Goal: Transaction & Acquisition: Purchase product/service

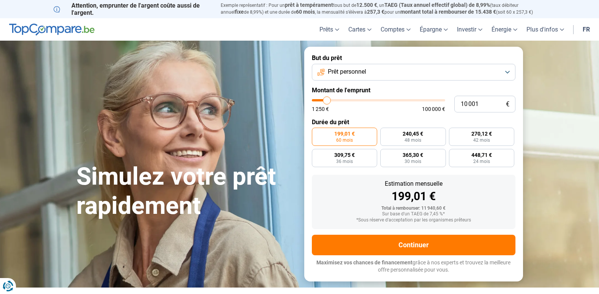
type input "45 250"
type input "45250"
click at [371, 101] on input "range" at bounding box center [378, 100] width 133 height 2
radio input "false"
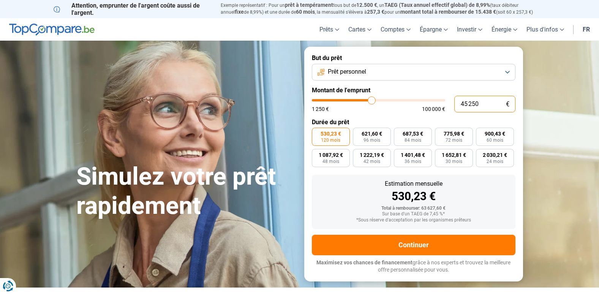
click at [480, 105] on input "45 250" at bounding box center [484, 104] width 61 height 17
type input "4 525"
type input "4500"
type input "452"
type input "1250"
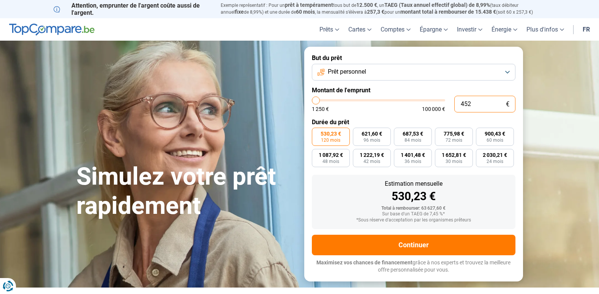
type input "45"
type input "1250"
type input "4"
type input "1250"
type input "0"
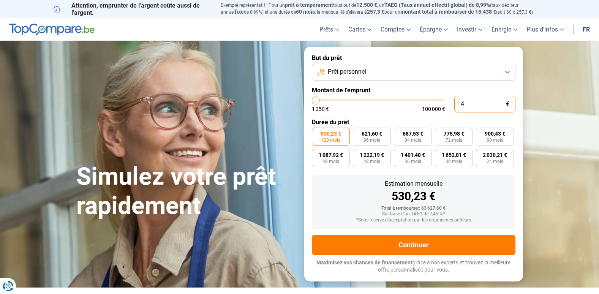
type input "1250"
type input "1 250"
type input "1250"
radio input "true"
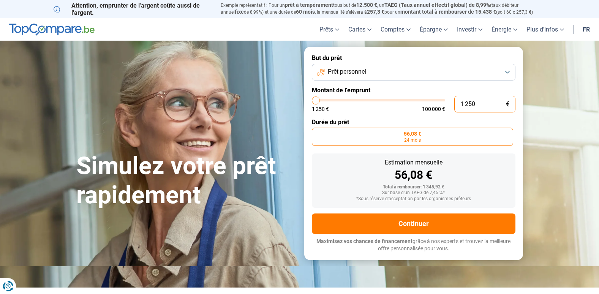
type input "12 503"
type input "12500"
type input "125 038"
type input "100000"
type input "100 000"
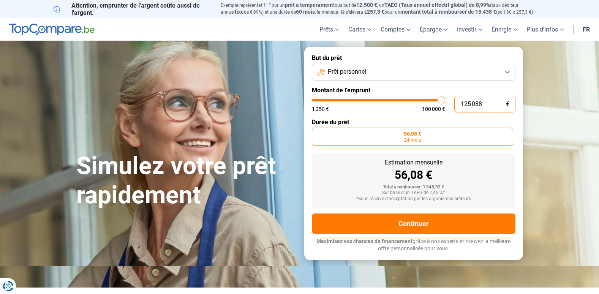
type input "100000"
radio input "false"
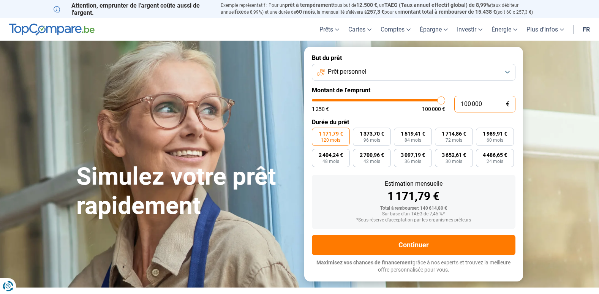
type input "10 000"
type input "10000"
type input "1 000"
type input "1250"
type input "100"
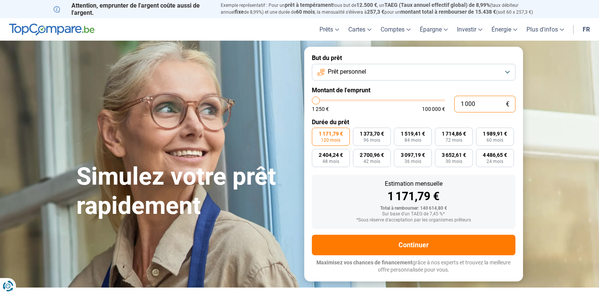
type input "1250"
type input "10"
type input "1250"
type input "1"
type input "1250"
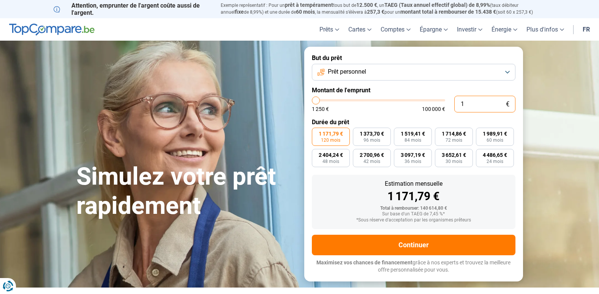
type input "0"
type input "1250"
type input "1 250"
type input "1250"
radio input "true"
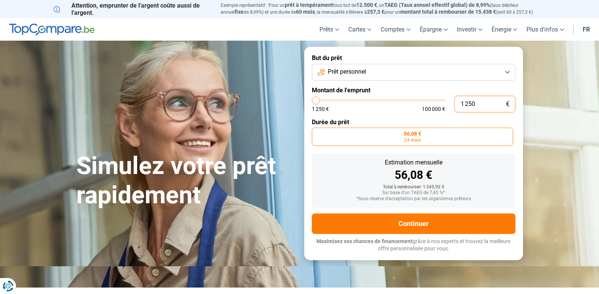
type input "12 503"
type input "12500"
radio input "false"
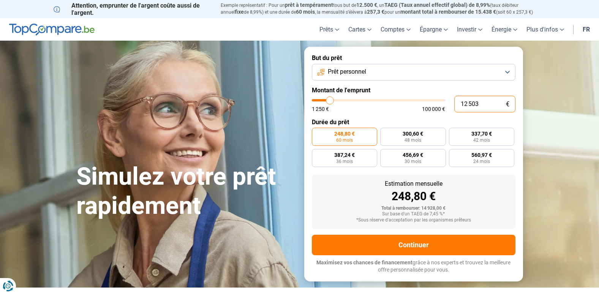
type input "1 250"
type input "1250"
type input "125"
type input "1250"
type input "12"
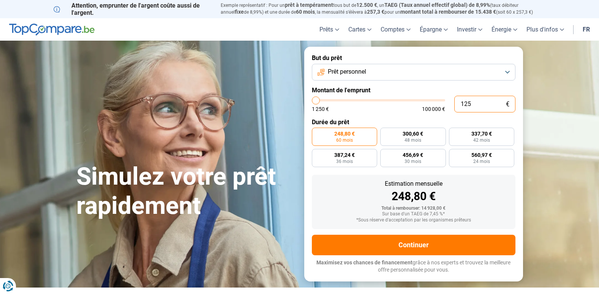
type input "1250"
type input "1"
type input "1250"
type input "0"
type input "1250"
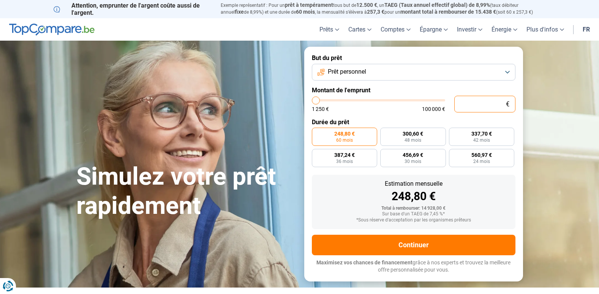
type input "1 250"
type input "1250"
radio input "true"
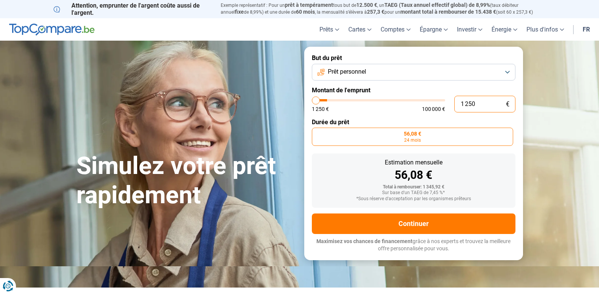
type input "12 503"
type input "12500"
type input "125 038"
type input "100000"
type input "100 000"
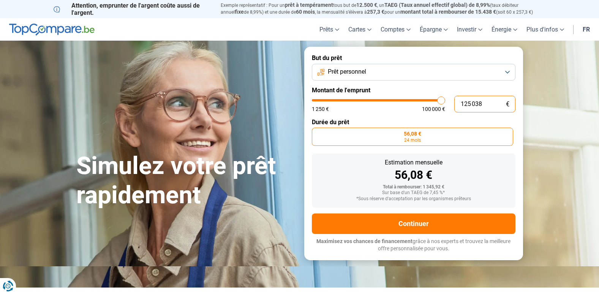
type input "100000"
radio input "false"
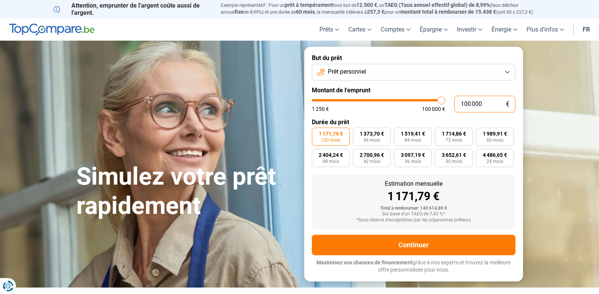
type input "56 250"
type input "56250"
click at [386, 101] on input "range" at bounding box center [378, 100] width 133 height 2
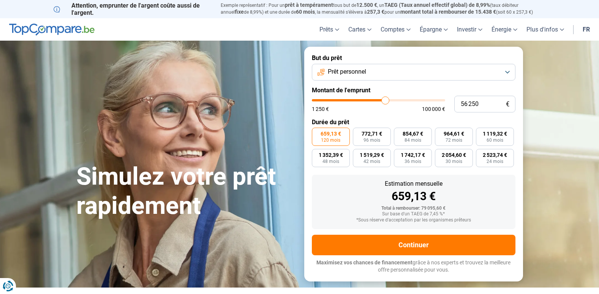
type input "43 500"
type input "43500"
click at [369, 100] on input "range" at bounding box center [378, 100] width 133 height 2
type input "36 000"
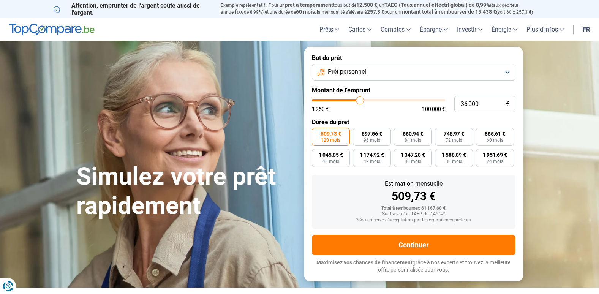
type input "36000"
click at [360, 100] on input "range" at bounding box center [378, 100] width 133 height 2
click at [361, 101] on input "range" at bounding box center [378, 100] width 133 height 2
click at [363, 100] on input "range" at bounding box center [378, 100] width 133 height 2
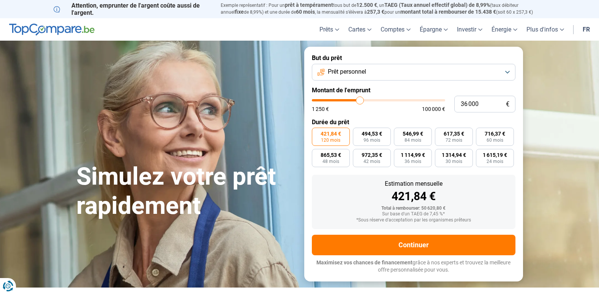
type input "40 000"
type input "40000"
click at [365, 99] on input "range" at bounding box center [378, 100] width 133 height 2
click at [363, 99] on input "range" at bounding box center [378, 100] width 133 height 2
type input "37 750"
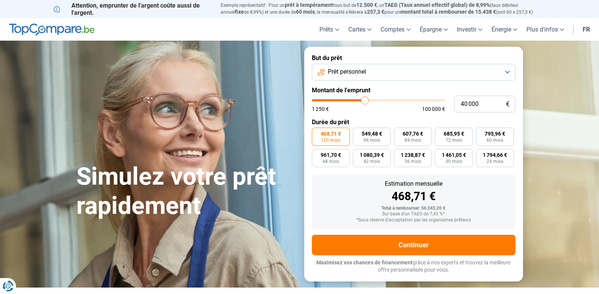
type input "37750"
type input "37 250"
type input "37250"
type input "37 000"
type input "37000"
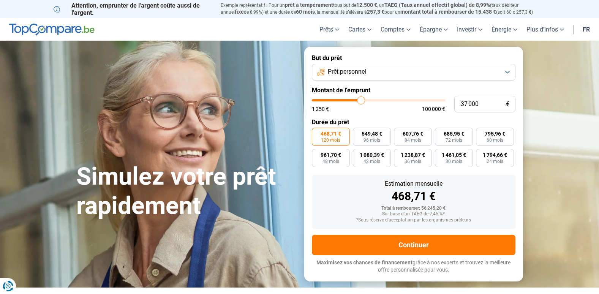
type input "36 750"
type input "36750"
type input "36 500"
type input "36500"
type input "36 750"
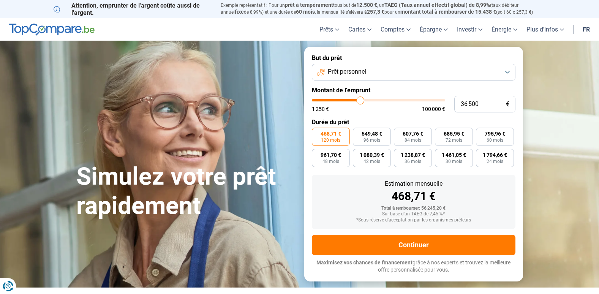
type input "36750"
type input "37 000"
type input "37000"
type input "37 250"
type input "37250"
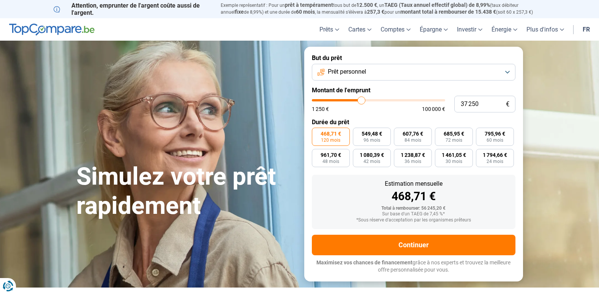
type input "37 750"
type input "37750"
type input "38 000"
type input "38000"
click at [362, 99] on input "range" at bounding box center [378, 100] width 133 height 2
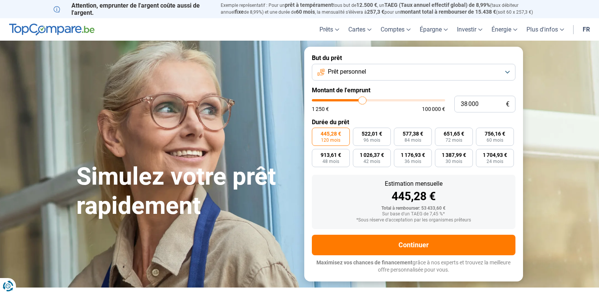
click at [508, 71] on button "Prêt personnel" at bounding box center [414, 72] width 204 height 17
click at [506, 70] on button "Prêt personnel" at bounding box center [414, 72] width 204 height 17
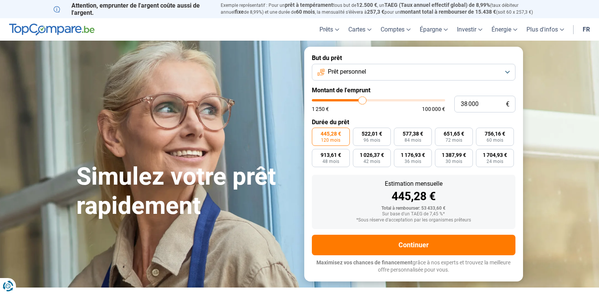
click at [506, 70] on button "Prêt personnel" at bounding box center [414, 72] width 204 height 17
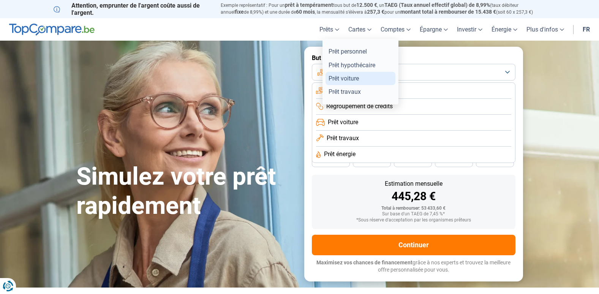
click at [345, 78] on link "Prêt voiture" at bounding box center [361, 78] width 70 height 13
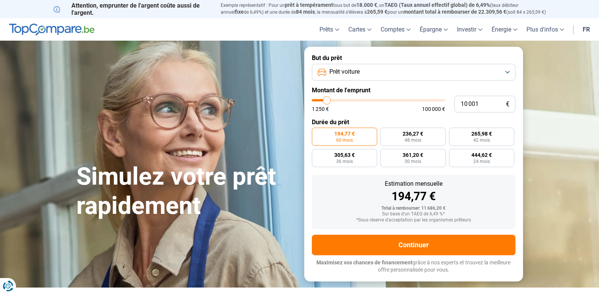
type input "19 500"
type input "19500"
click at [339, 100] on input "range" at bounding box center [378, 100] width 133 height 2
radio input "false"
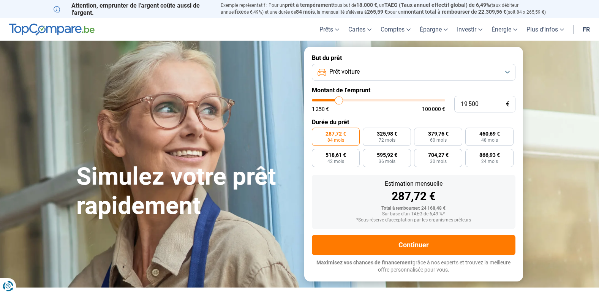
type input "24 000"
type input "24000"
click at [345, 100] on input "range" at bounding box center [378, 100] width 133 height 2
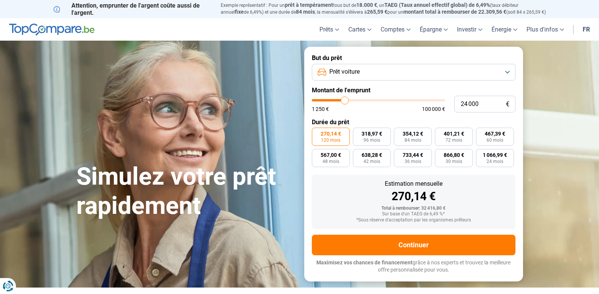
click at [349, 99] on input "range" at bounding box center [378, 100] width 133 height 2
type input "29 000"
type input "29000"
click at [351, 99] on input "range" at bounding box center [378, 100] width 133 height 2
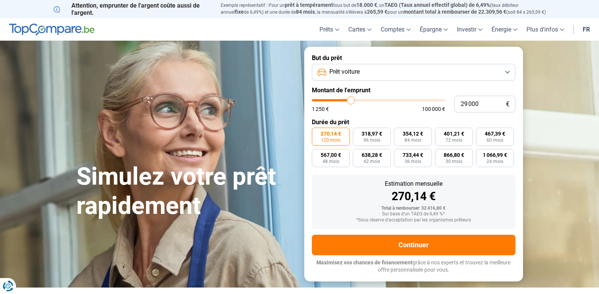
click at [351, 99] on input "range" at bounding box center [378, 100] width 133 height 2
click at [349, 99] on input "range" at bounding box center [378, 100] width 133 height 2
type input "26 750"
type input "26750"
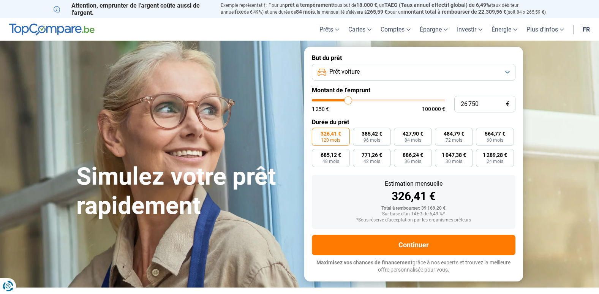
type input "26 500"
type input "26500"
type input "26 250"
type input "26250"
type input "26 000"
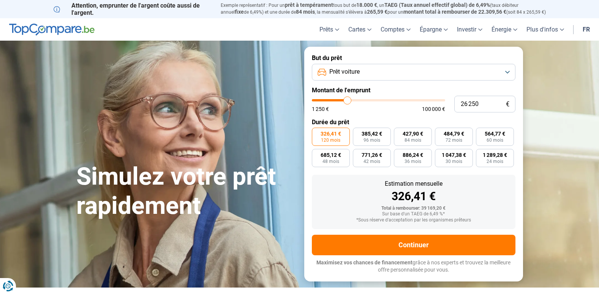
type input "26000"
type input "25 750"
type input "25750"
type input "25 250"
type input "25250"
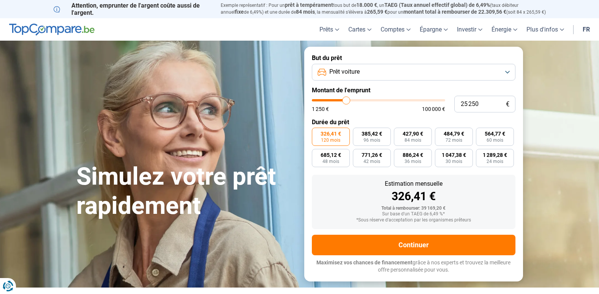
type input "25 000"
type input "25000"
type input "24 750"
type input "24750"
type input "25 000"
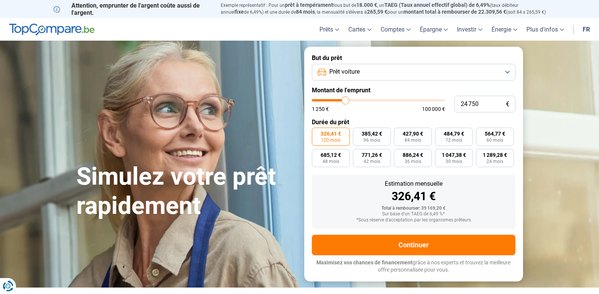
type input "25000"
type input "25 750"
type input "25750"
type input "26 000"
type input "26000"
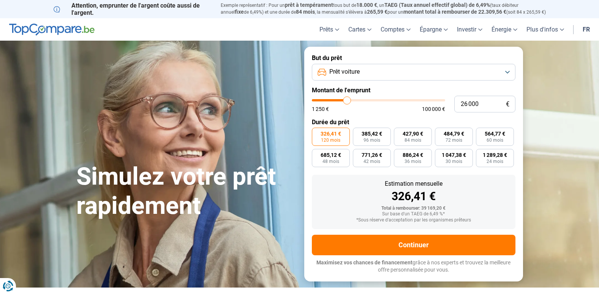
type input "26 250"
type input "26250"
type input "26 000"
type input "26000"
type input "25 750"
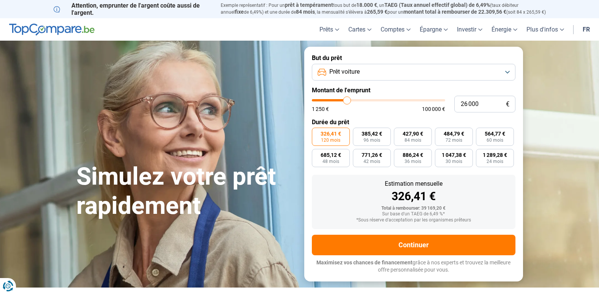
type input "25750"
type input "25 250"
type input "25250"
type input "25 000"
type input "25000"
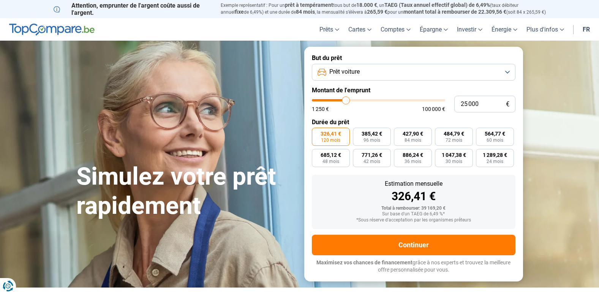
type input "24 750"
type input "24750"
type input "25 000"
type input "25000"
type input "25 250"
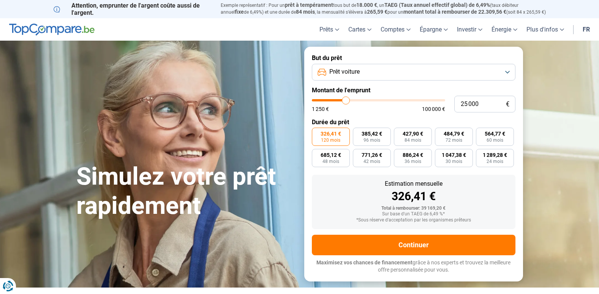
type input "25250"
type input "25 750"
type input "25750"
type input "26 000"
drag, startPoint x: 349, startPoint y: 99, endPoint x: 347, endPoint y: 95, distance: 4.1
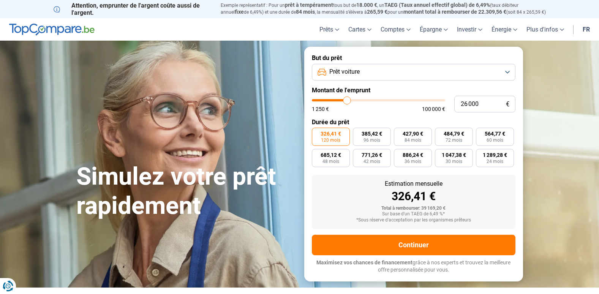
type input "26000"
click at [347, 99] on input "range" at bounding box center [378, 100] width 133 height 2
type input "23 000"
type input "23000"
type input "23 250"
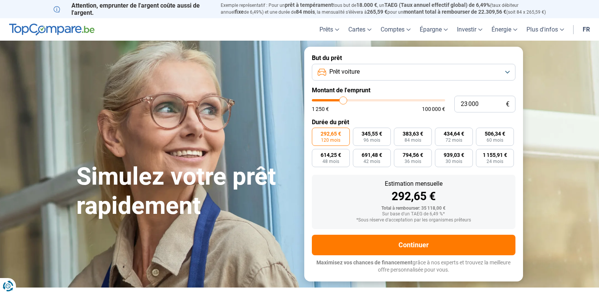
type input "23250"
type input "23 500"
type input "23500"
type input "23 750"
type input "23750"
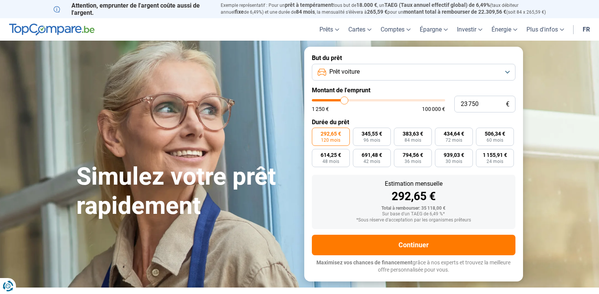
type input "24 250"
type input "24250"
type input "24 500"
type input "24500"
type input "24 750"
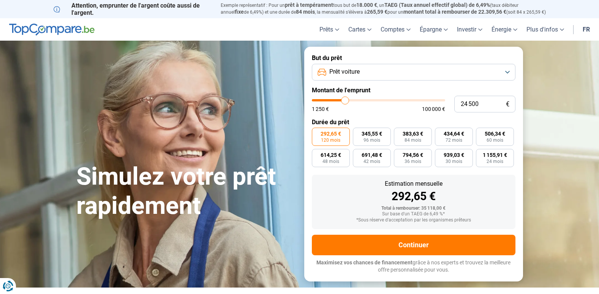
type input "24750"
type input "25 250"
type input "25250"
click at [346, 99] on input "range" at bounding box center [378, 100] width 133 height 2
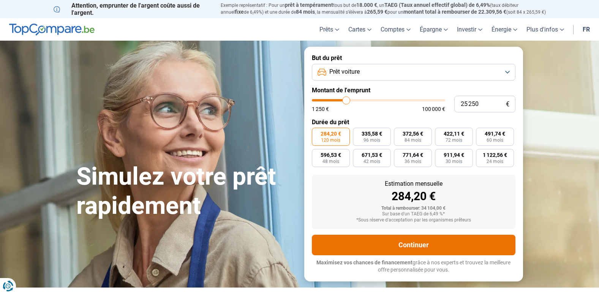
click at [409, 245] on button "Continuer" at bounding box center [414, 245] width 204 height 21
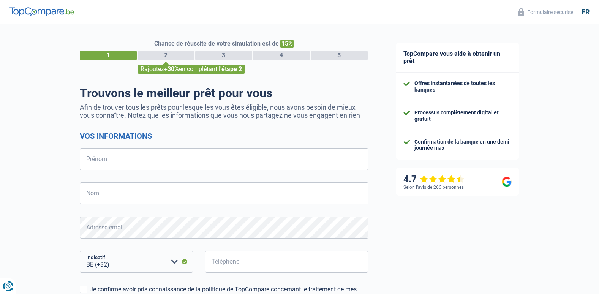
select select "32"
